Goal: Complete application form: Complete application form

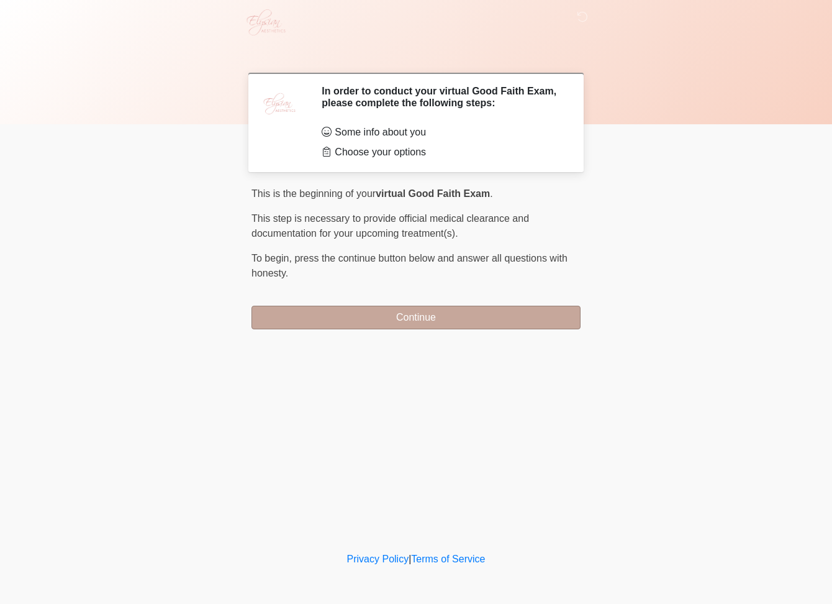
click at [463, 322] on button "Continue" at bounding box center [415, 317] width 329 height 24
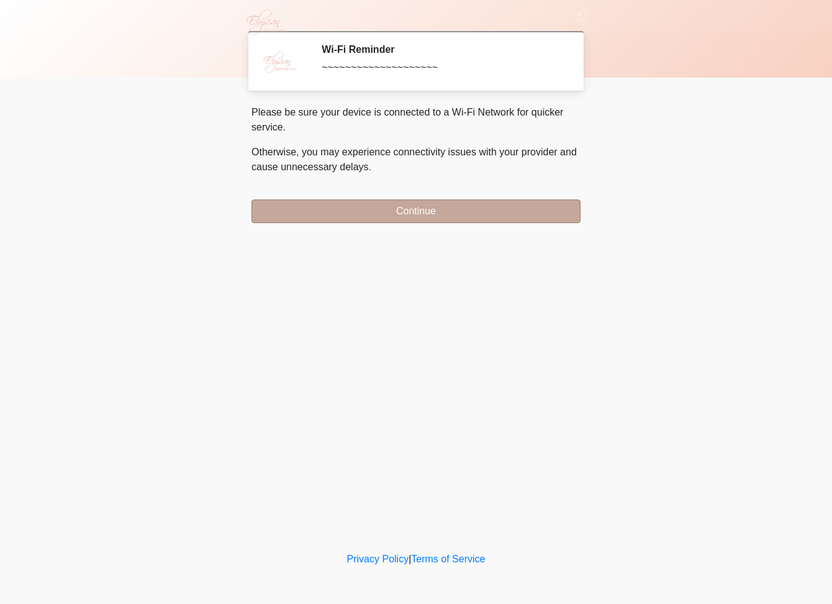
click at [445, 221] on button "Continue" at bounding box center [415, 211] width 329 height 24
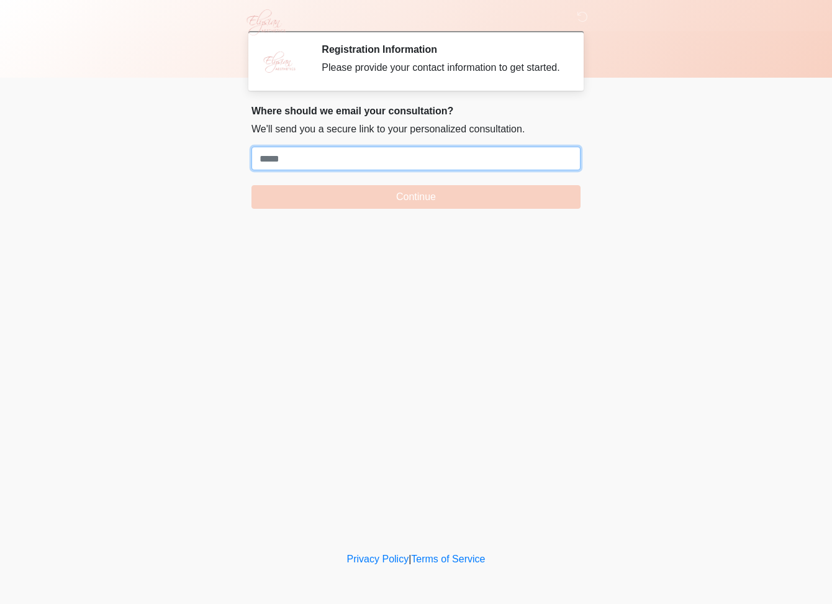
click at [411, 170] on input "Where should we email your treatment plan?" at bounding box center [415, 159] width 329 height 24
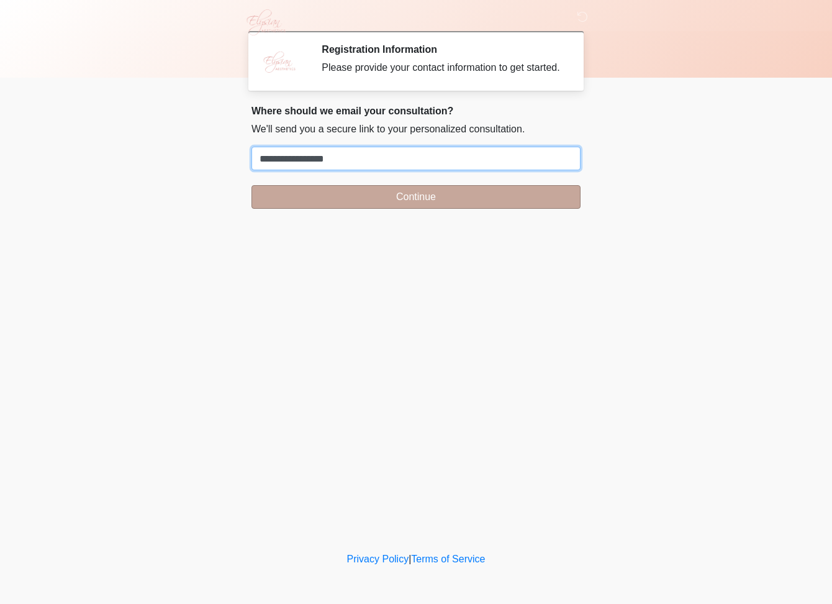
type input "**********"
click at [441, 208] on button "Continue" at bounding box center [415, 197] width 329 height 24
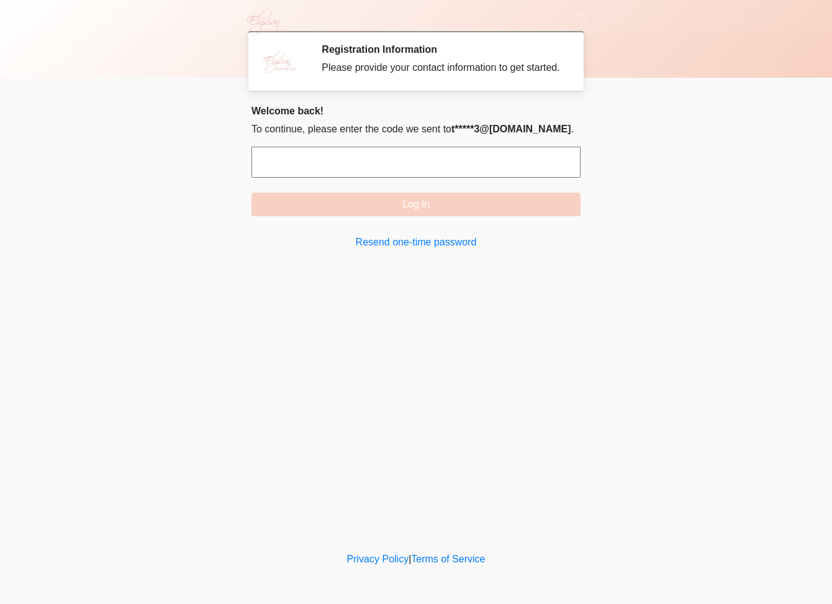
click at [403, 173] on input "text" at bounding box center [415, 162] width 329 height 31
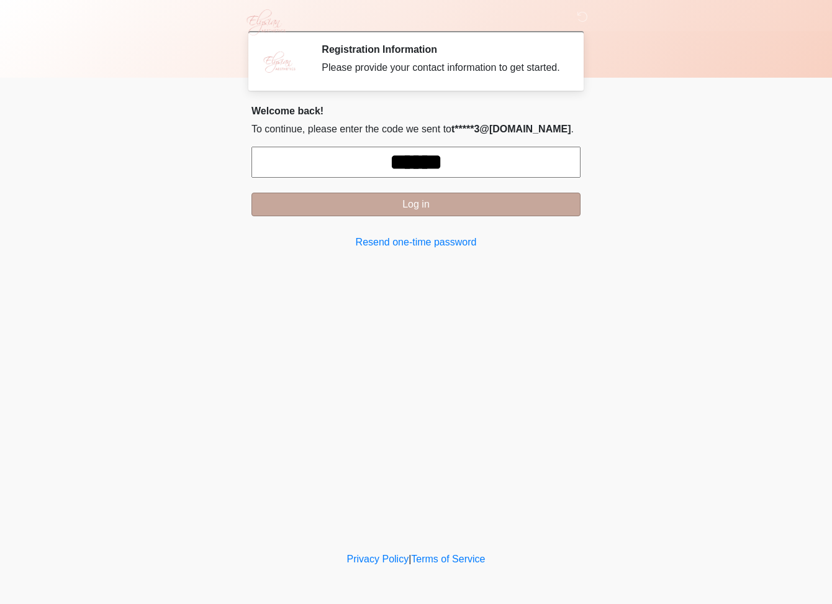
type input "******"
click at [417, 213] on button "Log in" at bounding box center [415, 204] width 329 height 24
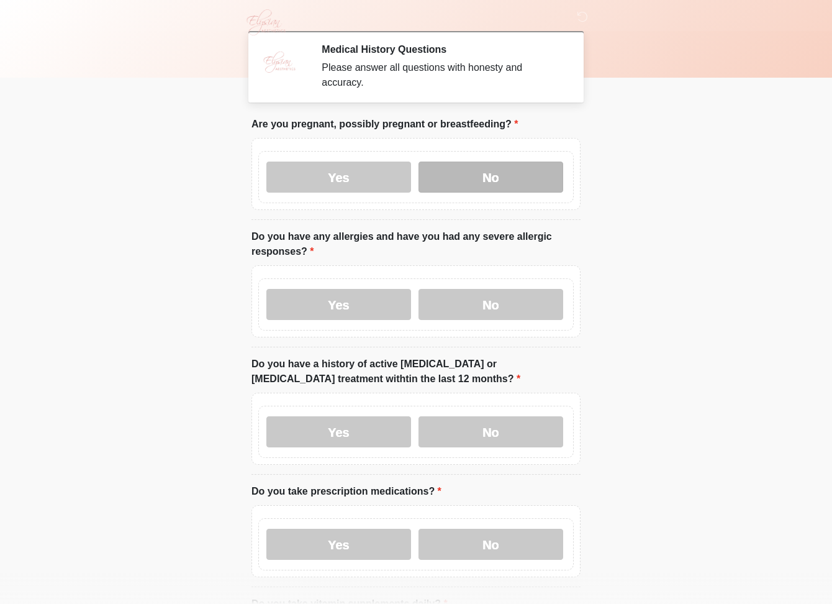
click at [471, 163] on label "No" at bounding box center [490, 176] width 145 height 31
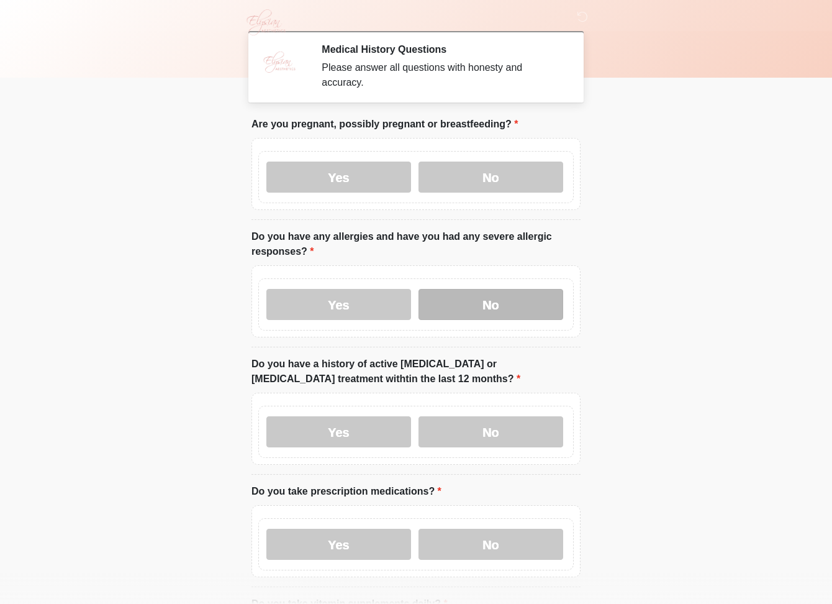
click at [489, 303] on label "No" at bounding box center [490, 304] width 145 height 31
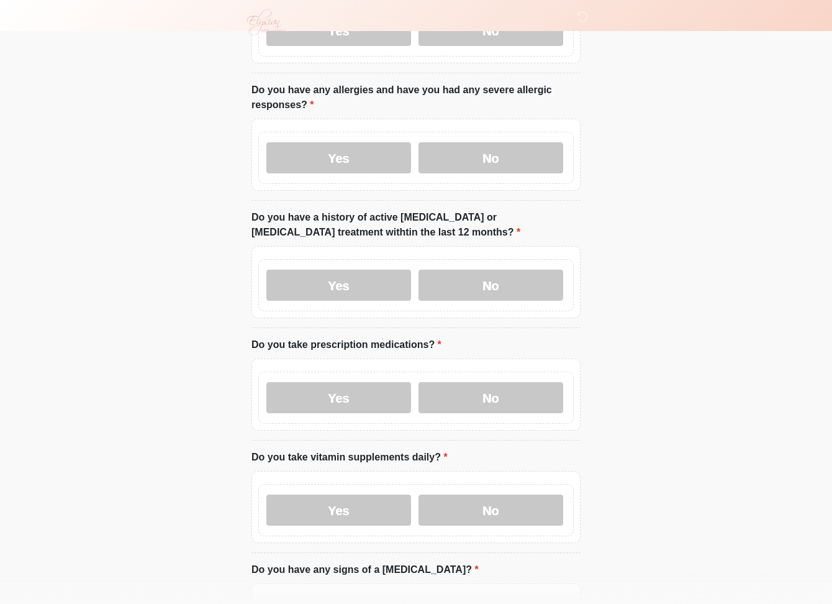
scroll to position [147, 0]
click at [517, 287] on label "No" at bounding box center [490, 284] width 145 height 31
click at [534, 394] on label "No" at bounding box center [490, 396] width 145 height 31
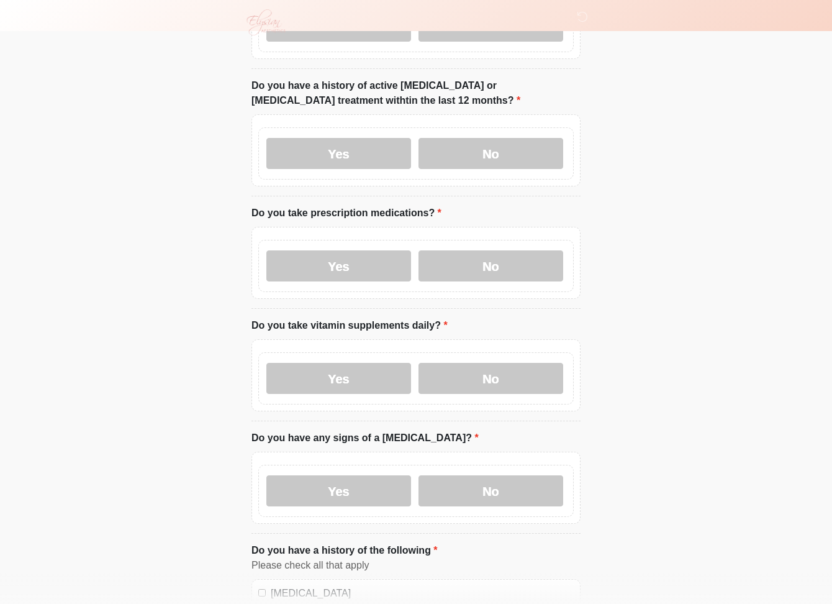
scroll to position [296, 0]
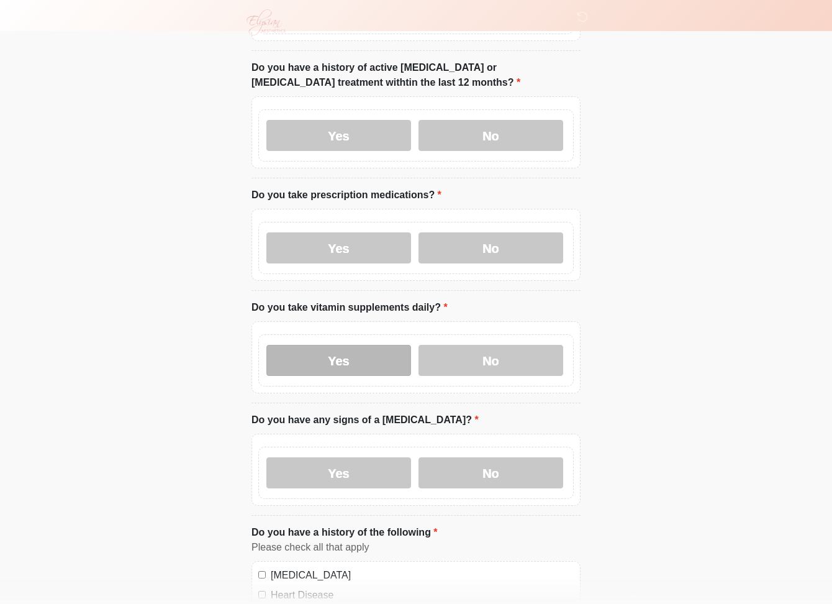
click at [332, 363] on label "Yes" at bounding box center [338, 360] width 145 height 31
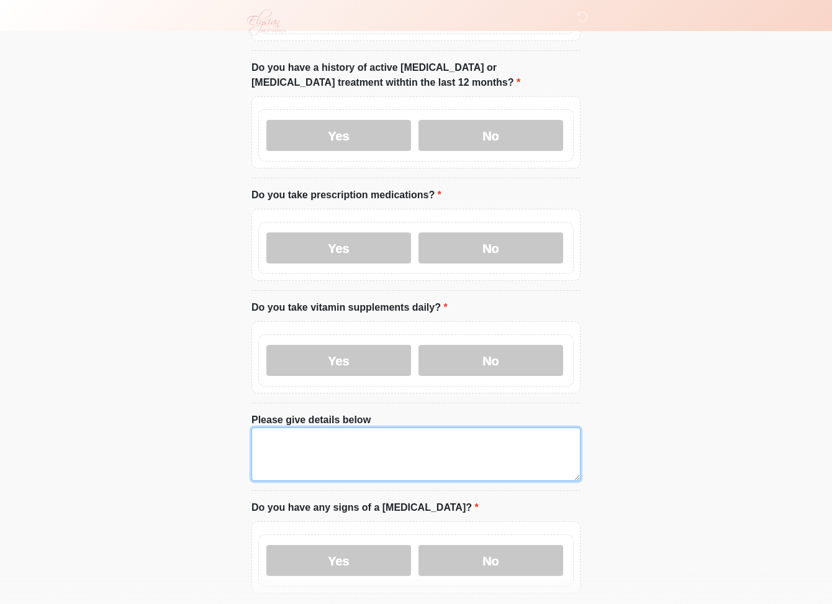
click at [421, 447] on textarea "Please give details below" at bounding box center [415, 453] width 329 height 53
type textarea "*****"
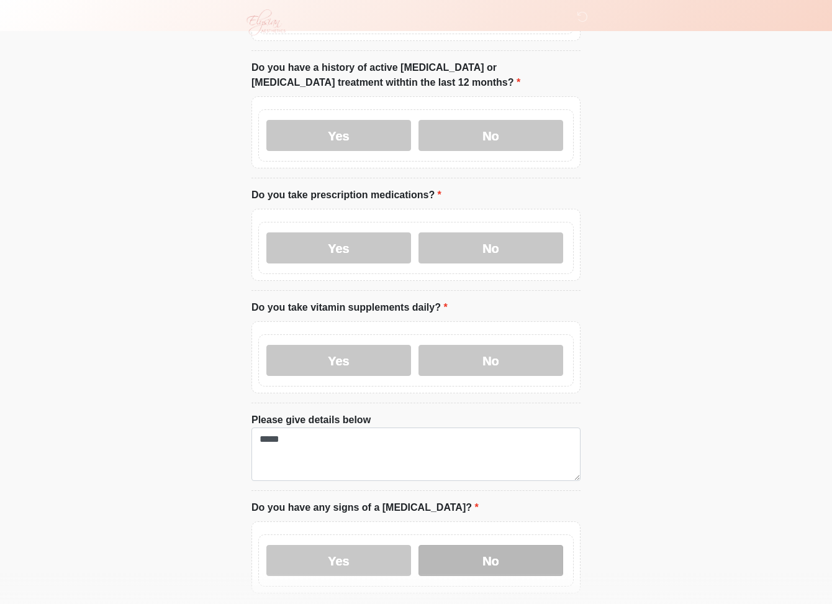
click at [468, 551] on label "No" at bounding box center [490, 560] width 145 height 31
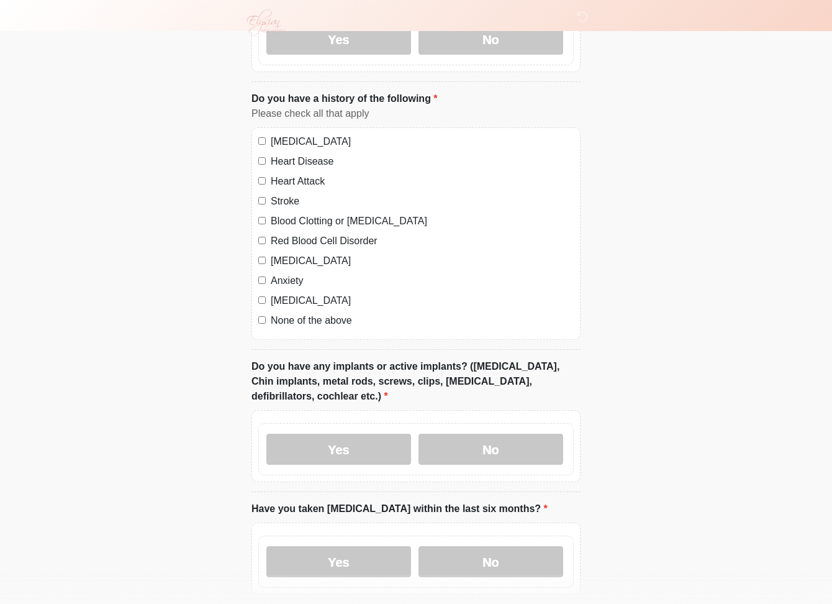
scroll to position [818, 0]
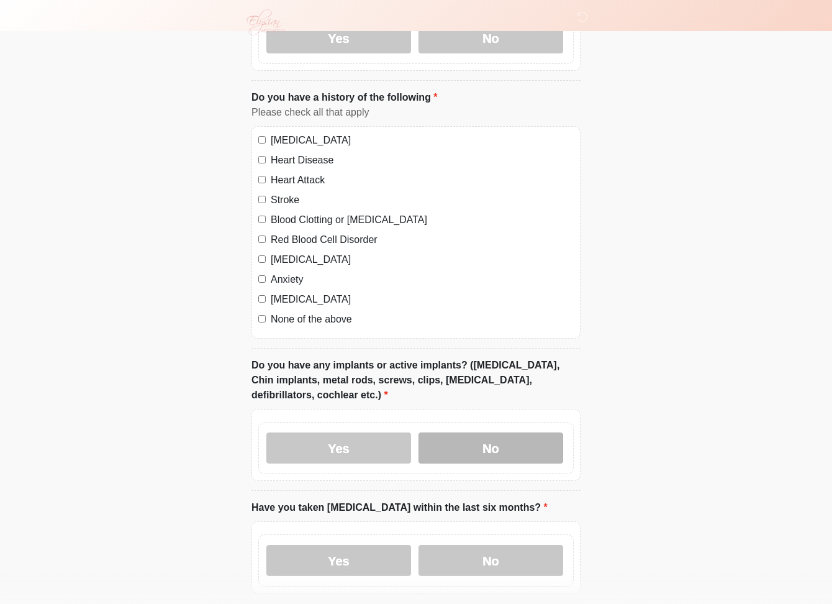
click at [481, 443] on label "No" at bounding box center [490, 447] width 145 height 31
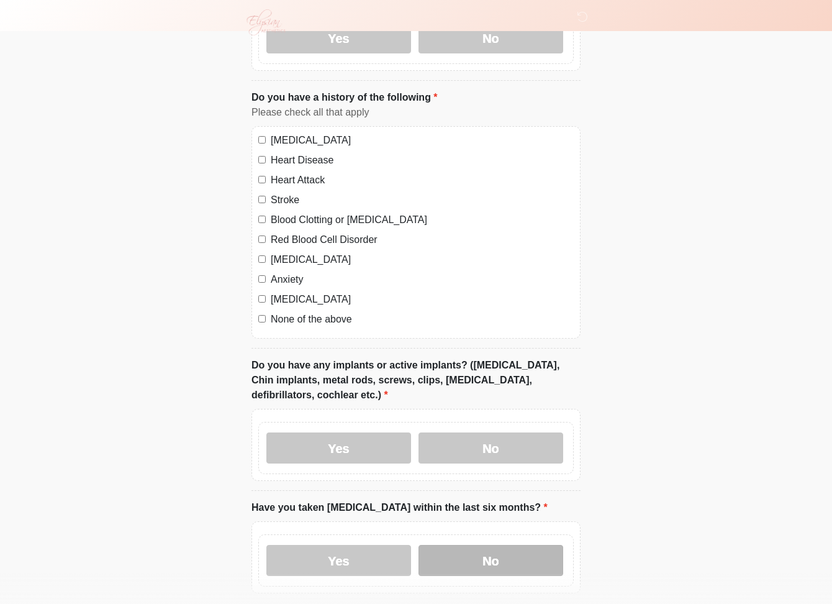
click at [520, 550] on label "No" at bounding box center [490, 560] width 145 height 31
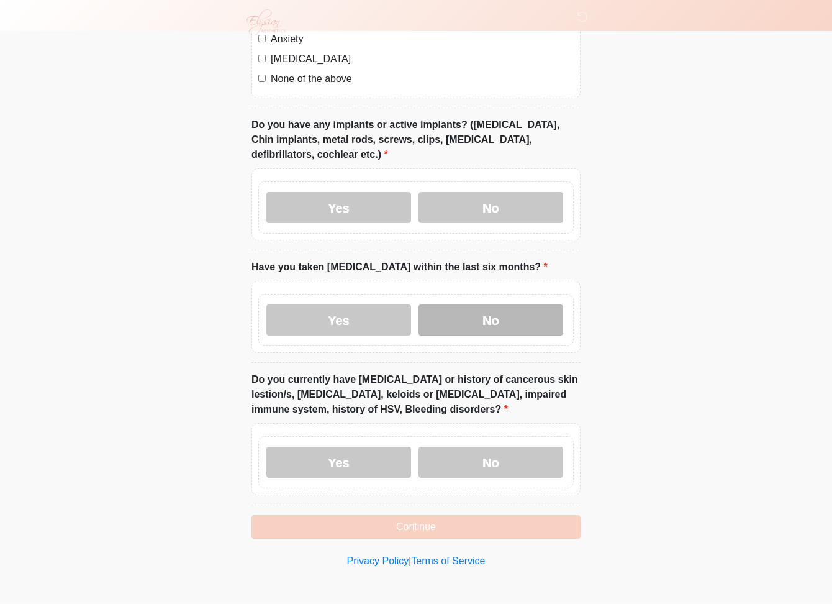
scroll to position [1057, 0]
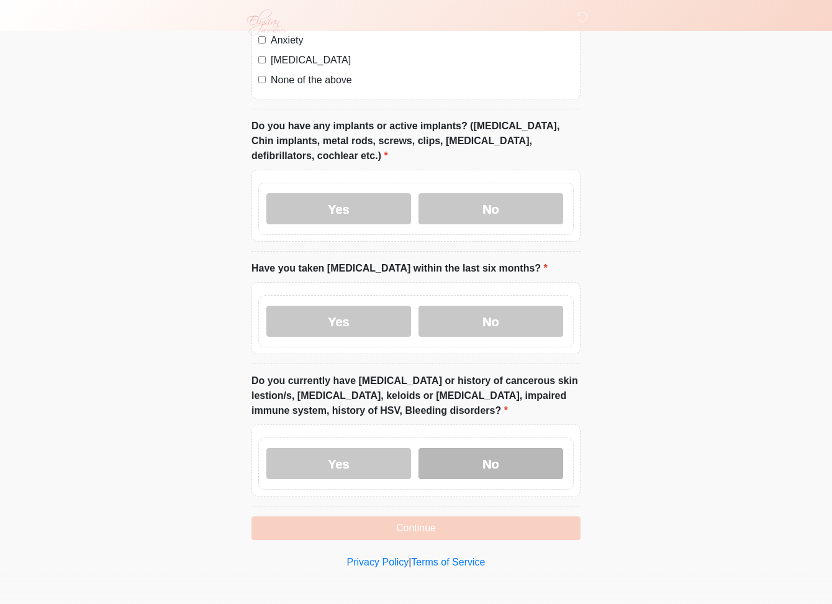
click at [510, 456] on label "No" at bounding box center [490, 463] width 145 height 31
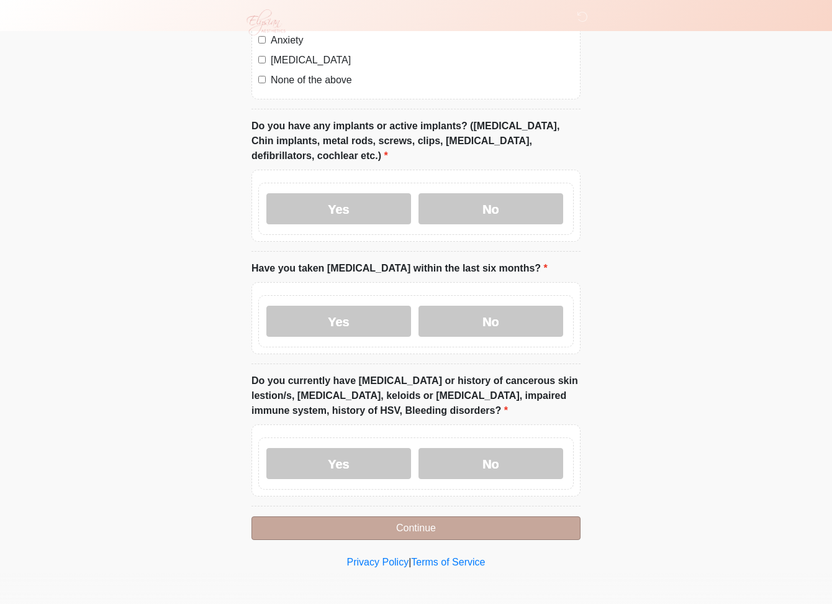
click at [502, 527] on button "Continue" at bounding box center [415, 528] width 329 height 24
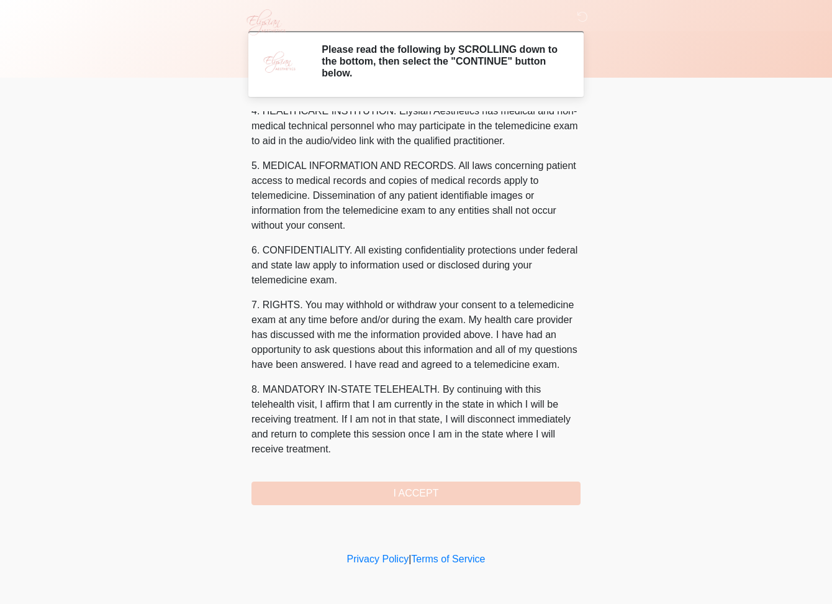
scroll to position [365, 0]
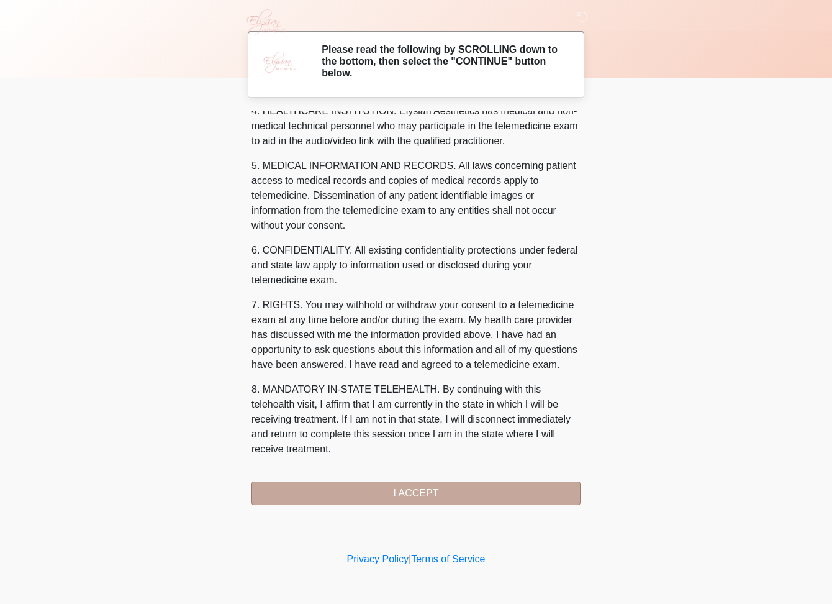
click at [466, 497] on button "I ACCEPT" at bounding box center [415, 493] width 329 height 24
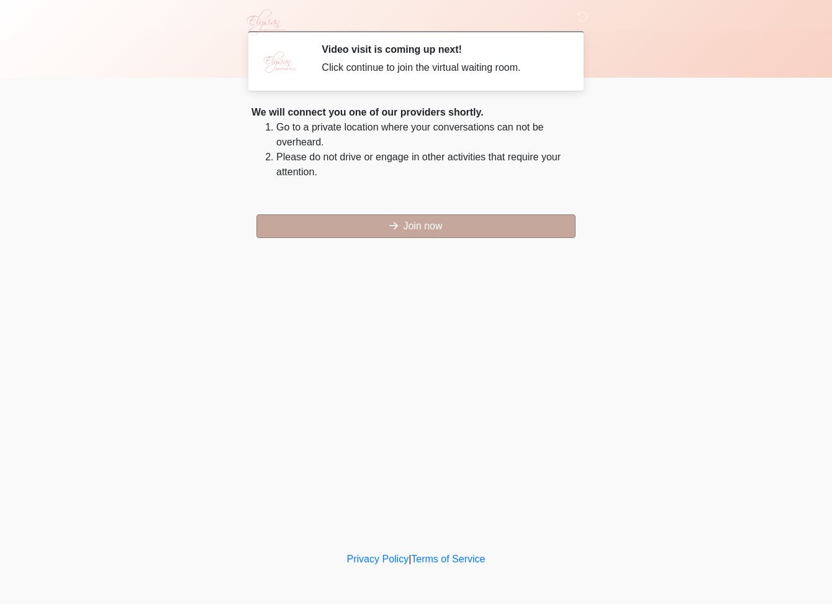
click at [443, 227] on button "Join now" at bounding box center [415, 226] width 319 height 24
